Goal: Task Accomplishment & Management: Complete application form

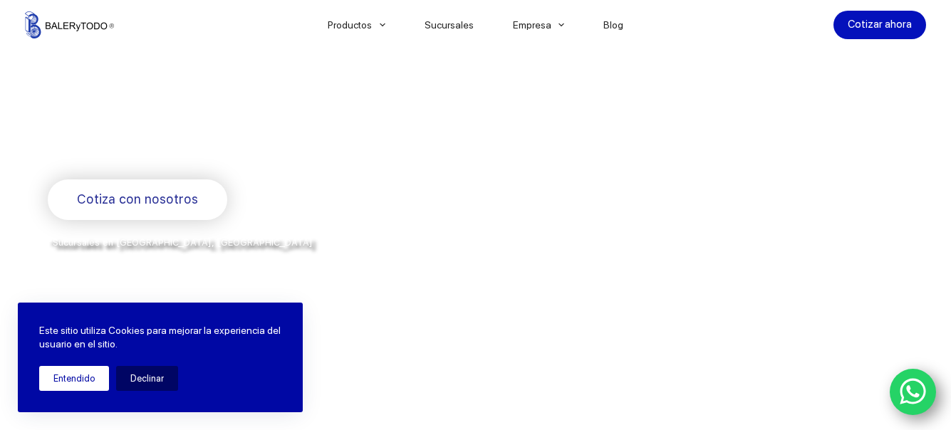
click at [61, 377] on button "Entendido" at bounding box center [74, 378] width 70 height 25
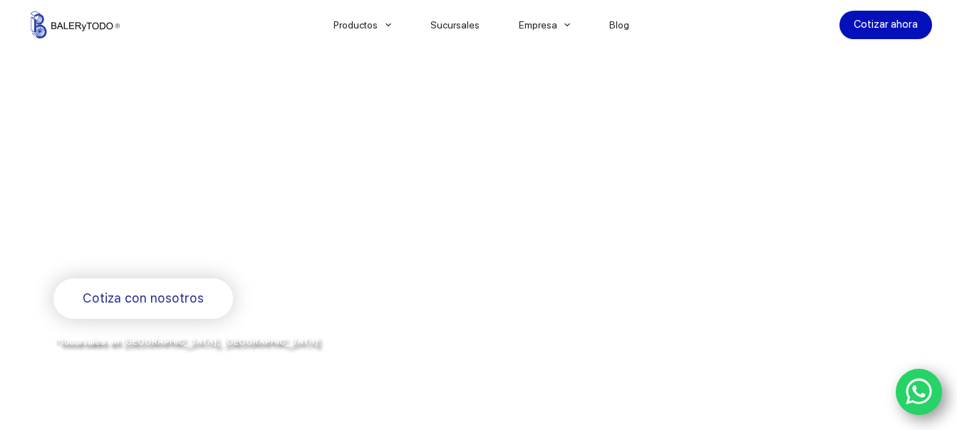
scroll to position [142, 0]
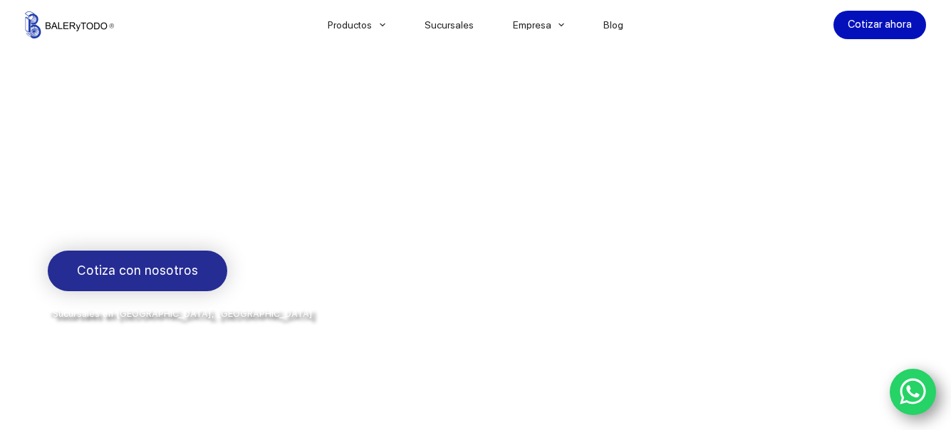
click at [145, 270] on span "Cotiza con nosotros" at bounding box center [137, 271] width 121 height 21
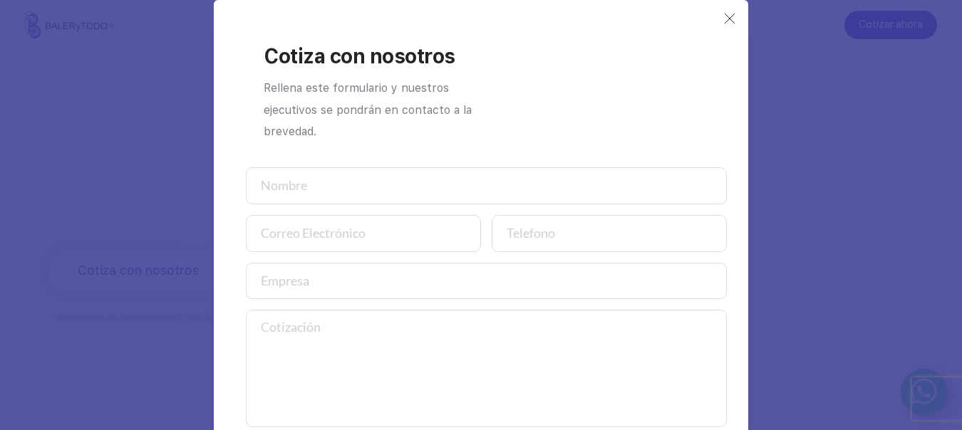
scroll to position [80, 0]
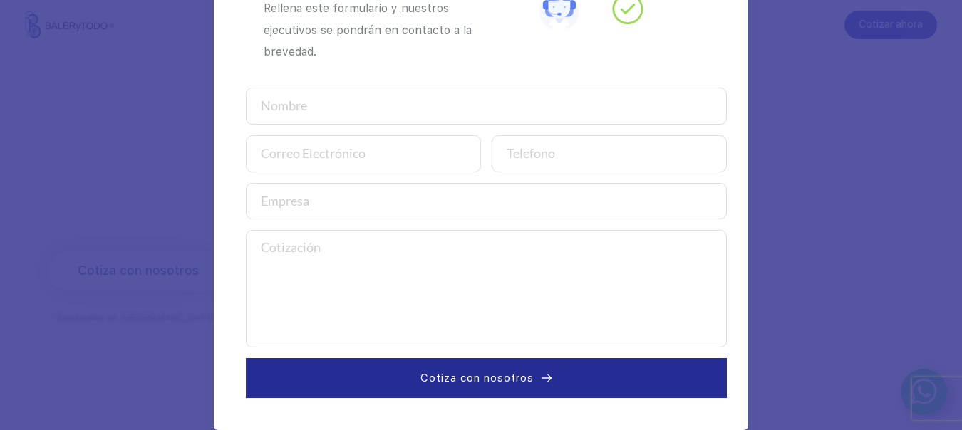
click at [293, 254] on textarea at bounding box center [486, 289] width 481 height 118
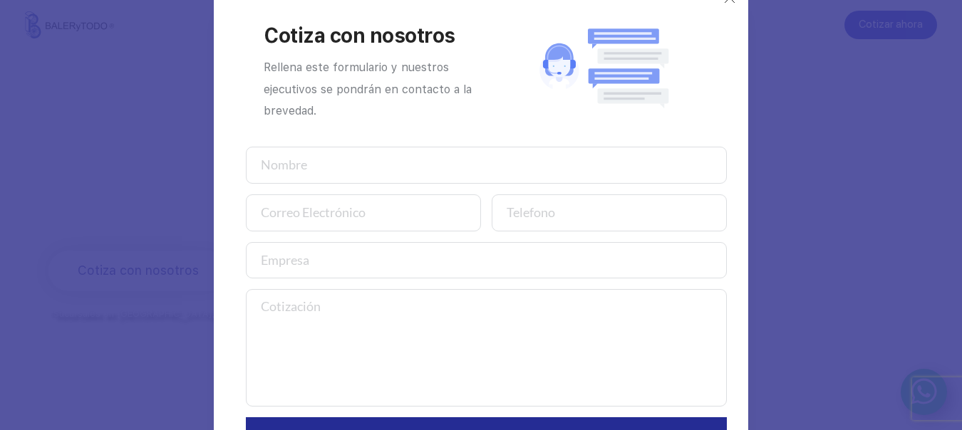
scroll to position [0, 0]
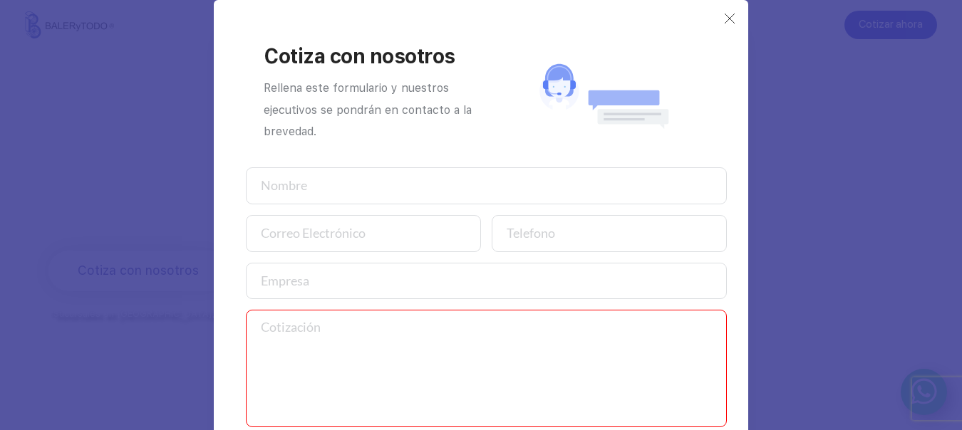
click at [276, 191] on input "text" at bounding box center [486, 185] width 481 height 37
type input "[PERSON_NAME]"
click at [296, 232] on input "email" at bounding box center [363, 233] width 235 height 37
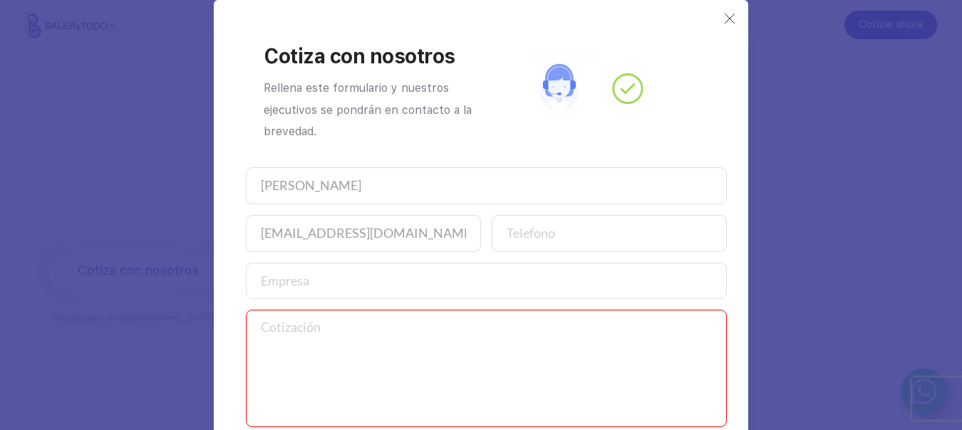
type input "[EMAIL_ADDRESS][DOMAIN_NAME]"
click at [554, 229] on input "number" at bounding box center [609, 233] width 235 height 37
type input "5554530528"
click at [276, 284] on input "text" at bounding box center [486, 281] width 481 height 37
type input "[PERSON_NAME]"
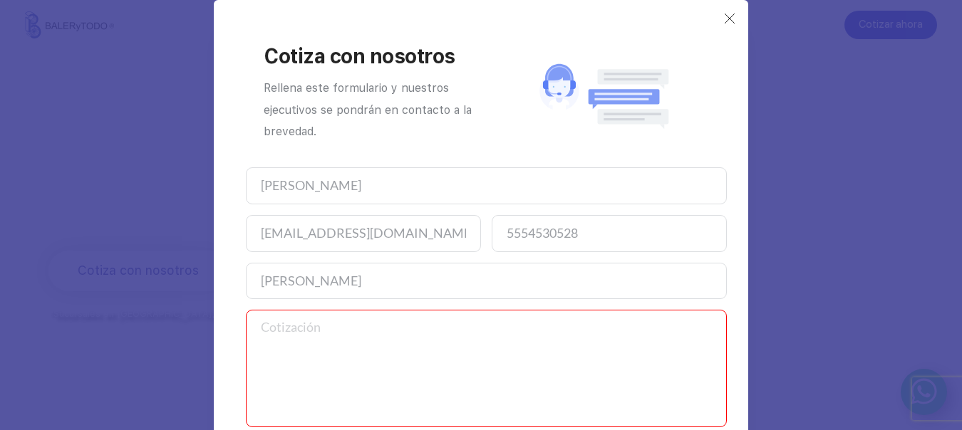
click at [275, 331] on textarea at bounding box center [486, 369] width 481 height 118
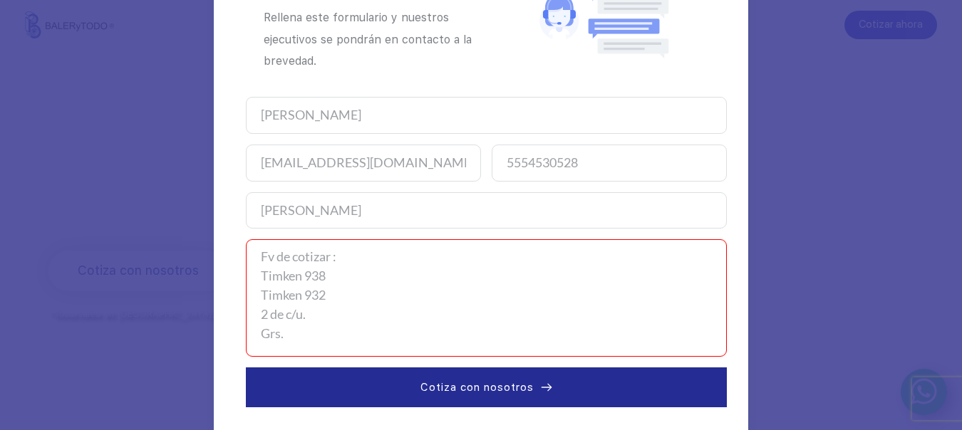
scroll to position [80, 0]
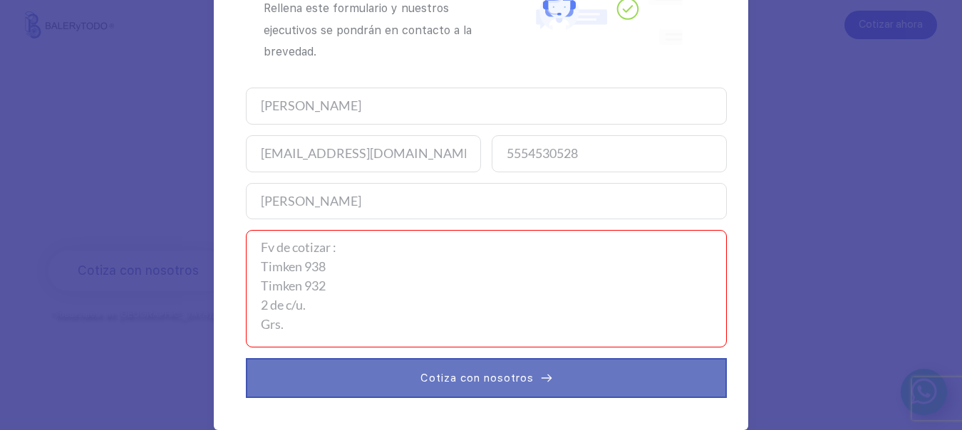
type textarea "Fv de cotizar : Timken 938 Timken 932 2 de c/u. Grs."
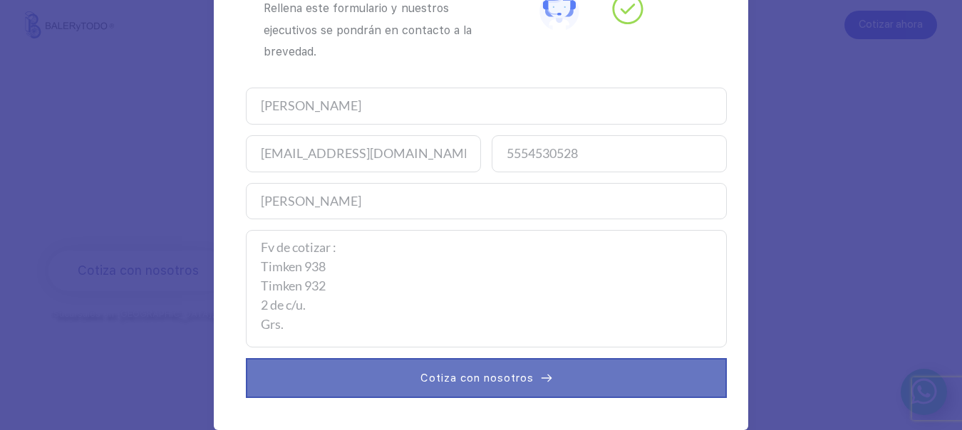
click at [499, 380] on span "Cotiza con nosotros" at bounding box center [476, 378] width 113 height 17
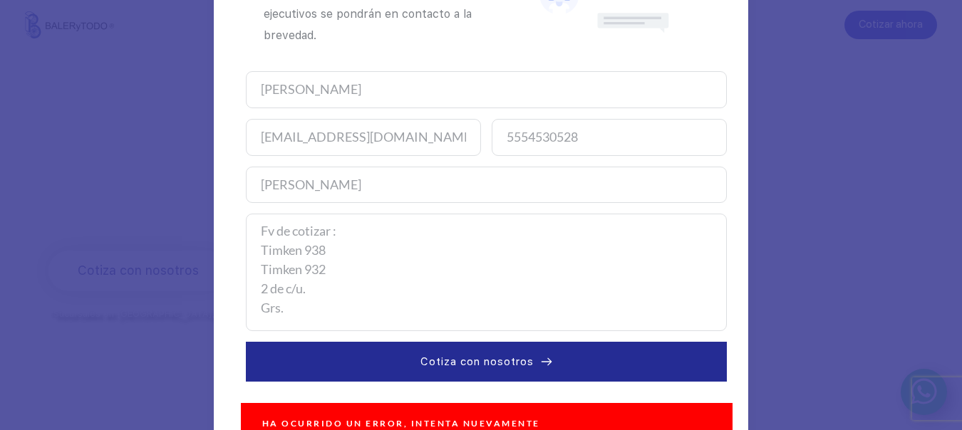
scroll to position [132, 0]
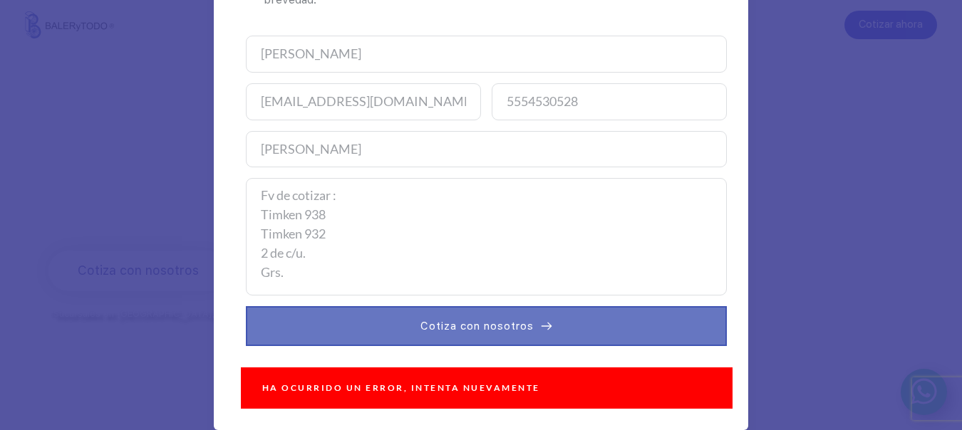
click at [495, 328] on span "Cotiza con nosotros" at bounding box center [476, 326] width 113 height 17
click at [496, 321] on span "Cotiza con nosotros" at bounding box center [476, 326] width 113 height 17
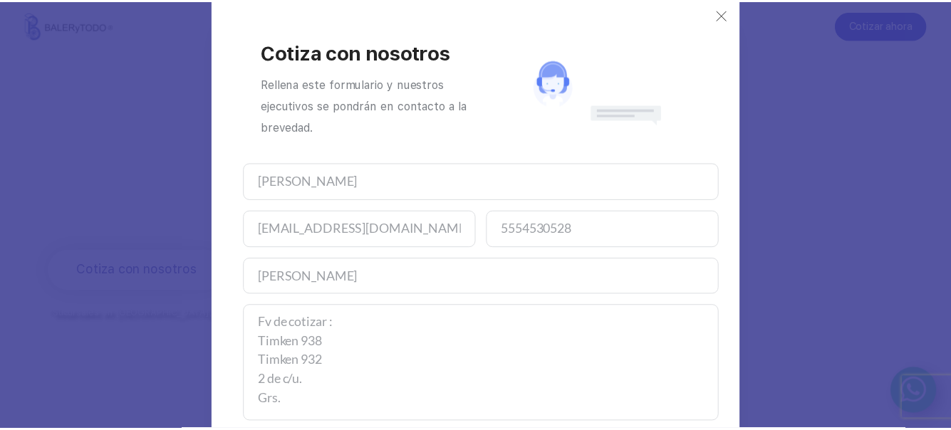
scroll to position [0, 0]
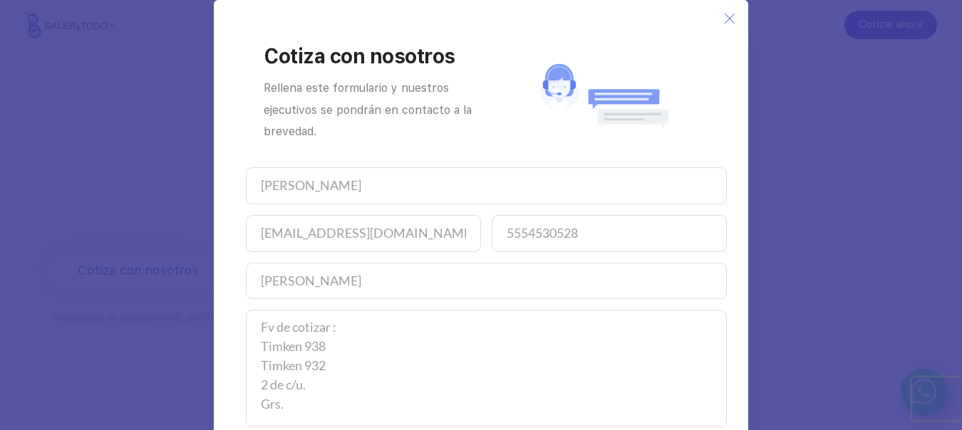
click at [724, 21] on icon at bounding box center [729, 18] width 11 height 11
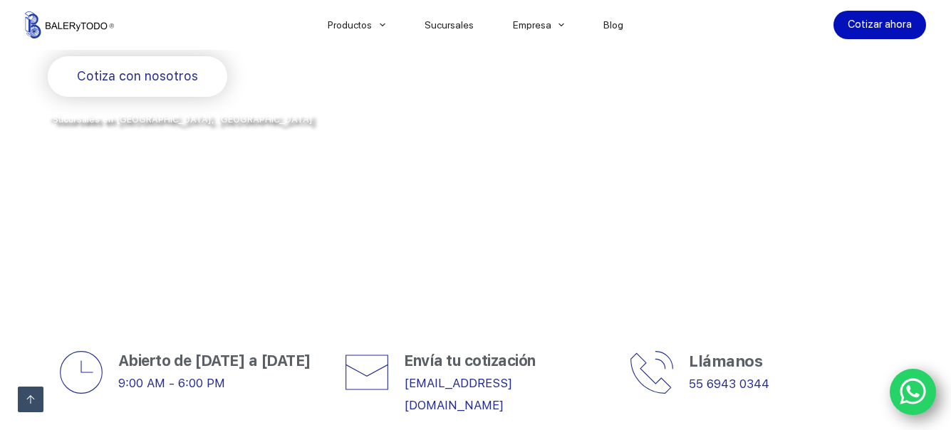
scroll to position [499, 0]
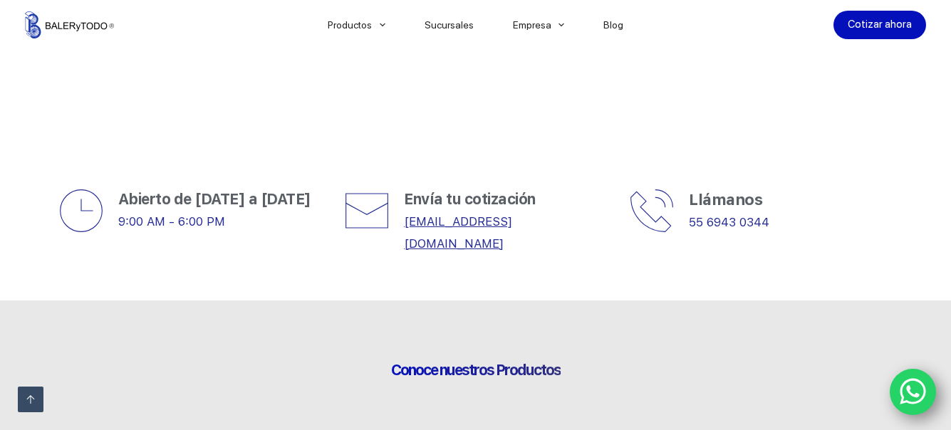
click at [487, 221] on link "[EMAIL_ADDRESS][DOMAIN_NAME]" at bounding box center [458, 232] width 108 height 36
